Goal: Information Seeking & Learning: Learn about a topic

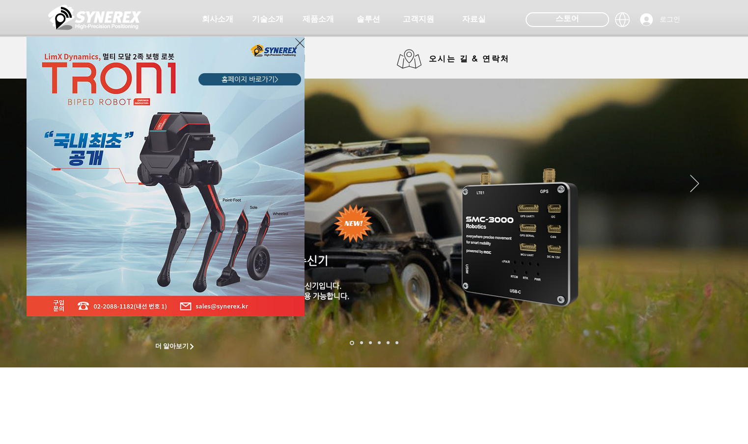
drag, startPoint x: 300, startPoint y: 41, endPoint x: 305, endPoint y: 34, distance: 8.5
click at [300, 42] on icon "사이트로 돌아가기" at bounding box center [299, 43] width 9 height 12
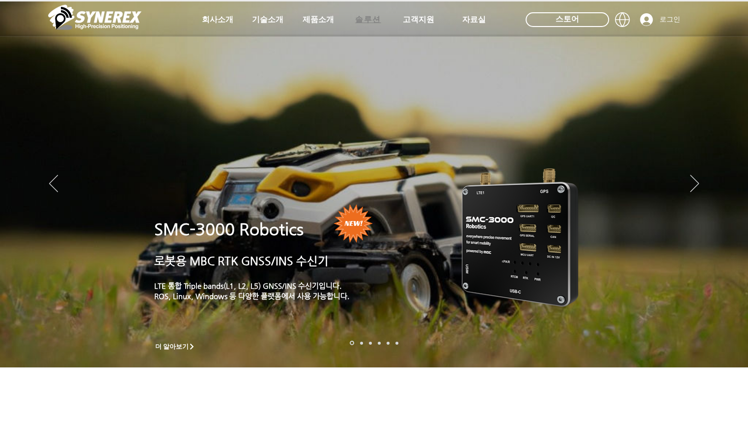
click at [365, 19] on span "솔루션" at bounding box center [368, 20] width 26 height 10
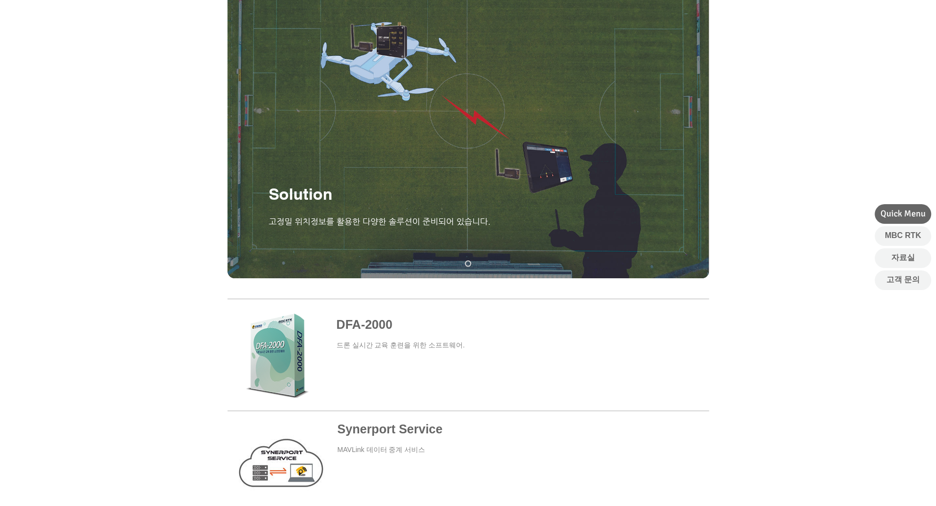
scroll to position [83, 0]
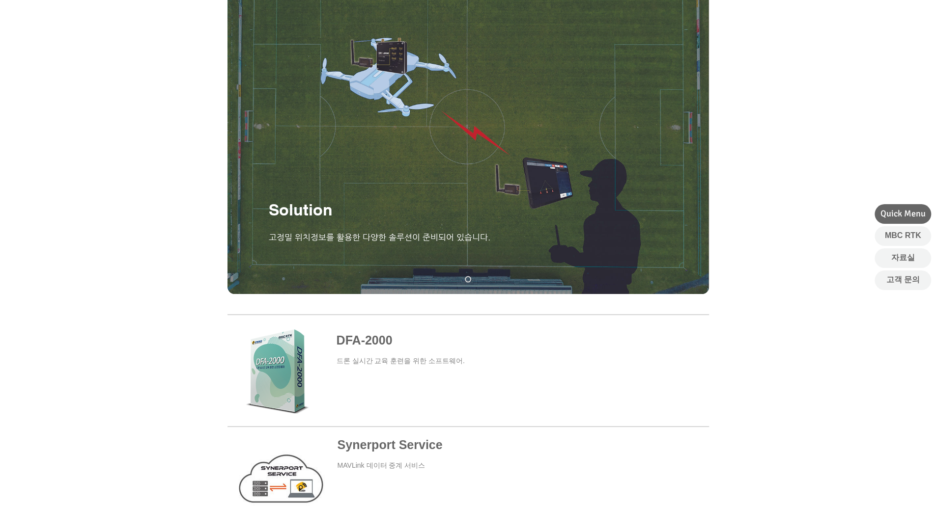
click at [370, 339] on span at bounding box center [466, 370] width 481 height 92
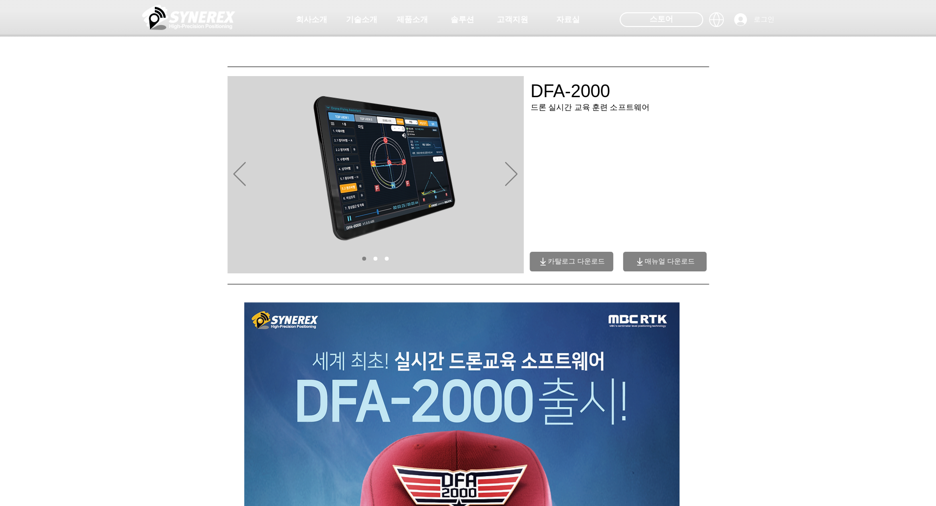
click at [502, 181] on div "슬라이드쇼" at bounding box center [375, 174] width 296 height 197
click at [517, 175] on icon "다음" at bounding box center [511, 174] width 12 height 24
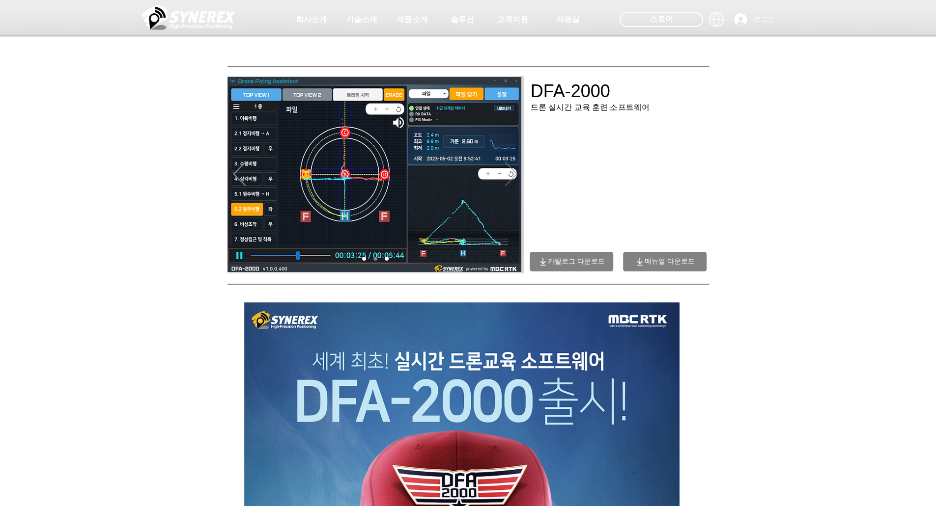
click at [515, 175] on icon "다음" at bounding box center [511, 174] width 12 height 24
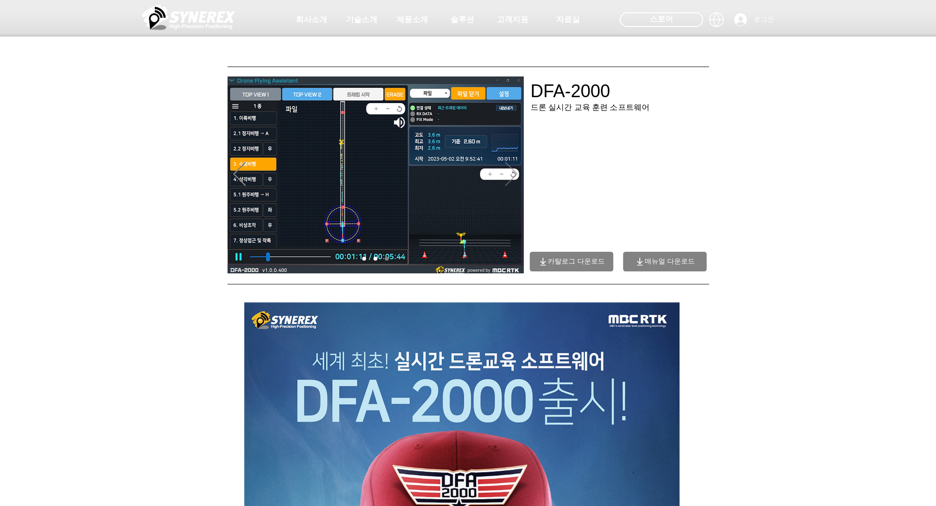
click at [510, 175] on icon "다음" at bounding box center [511, 174] width 12 height 24
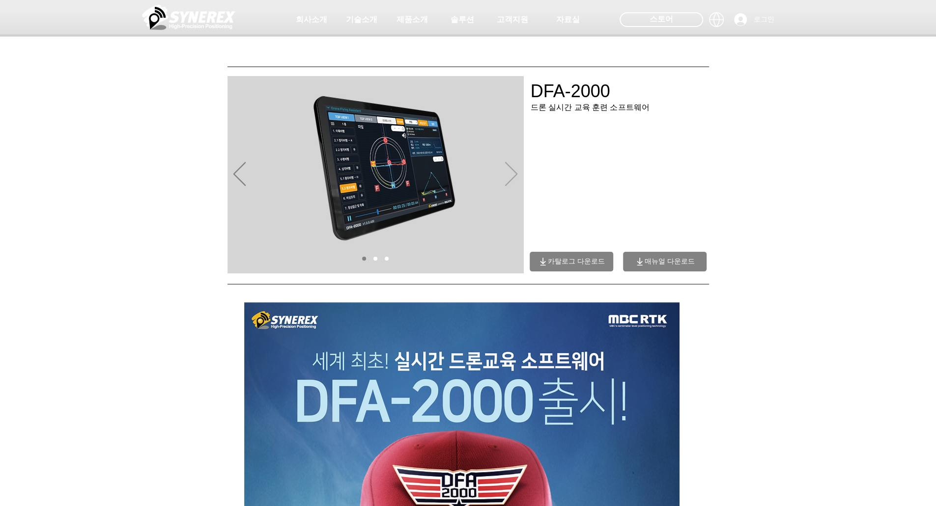
click at [515, 173] on icon "다음" at bounding box center [511, 174] width 12 height 24
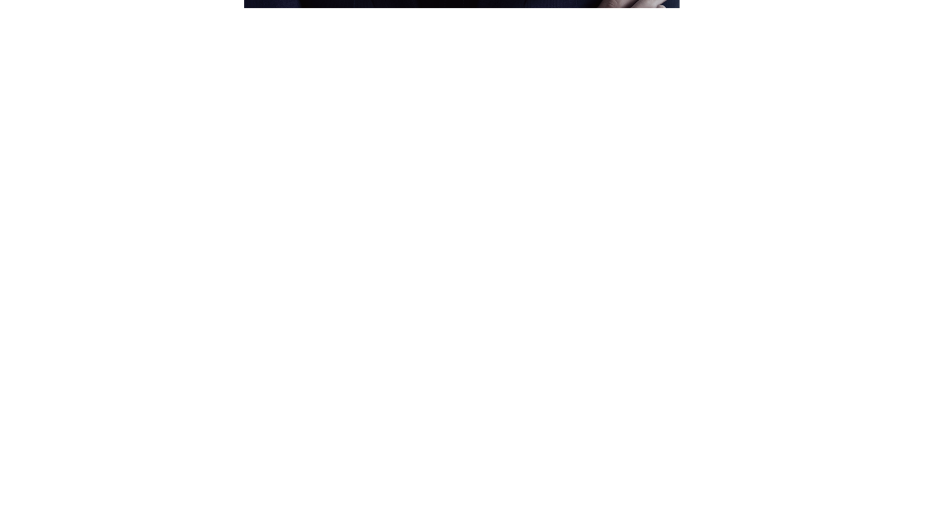
scroll to position [982, 0]
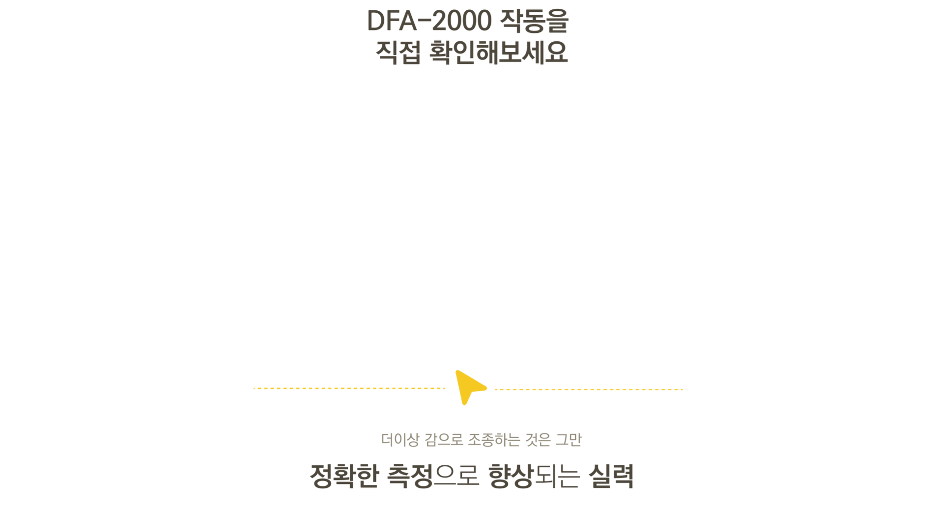
click at [748, 121] on div at bounding box center [468, 210] width 936 height 261
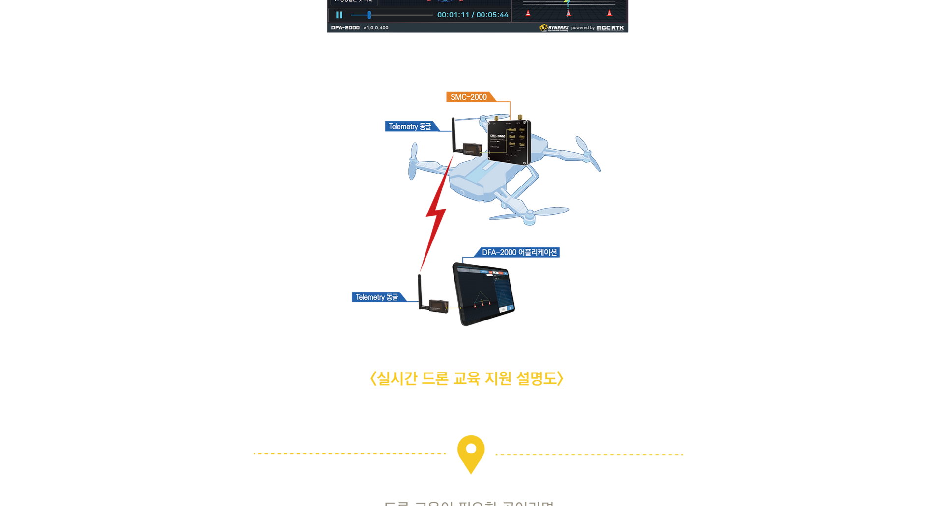
scroll to position [2063, 0]
